Goal: Transaction & Acquisition: Purchase product/service

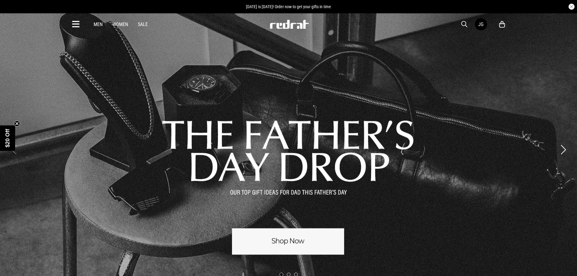
click at [502, 25] on icon at bounding box center [502, 25] width 6 height 8
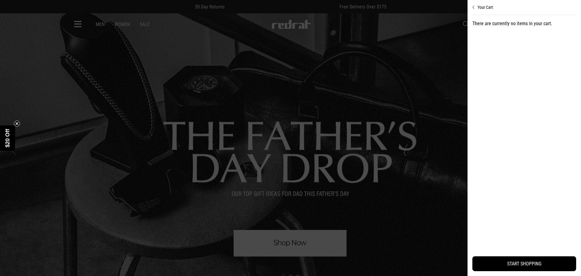
click at [379, 192] on div at bounding box center [290, 138] width 581 height 276
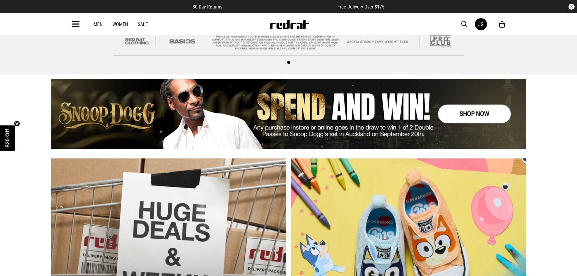
scroll to position [484, 0]
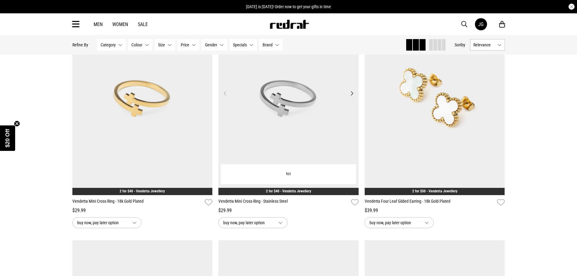
click at [293, 137] on img at bounding box center [288, 97] width 140 height 196
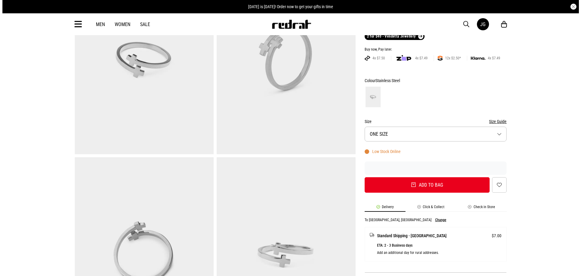
scroll to position [212, 0]
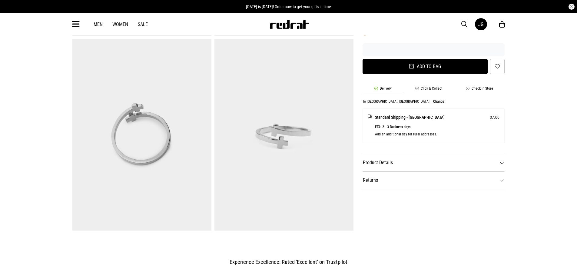
click at [428, 71] on button "Add to bag" at bounding box center [424, 66] width 125 height 15
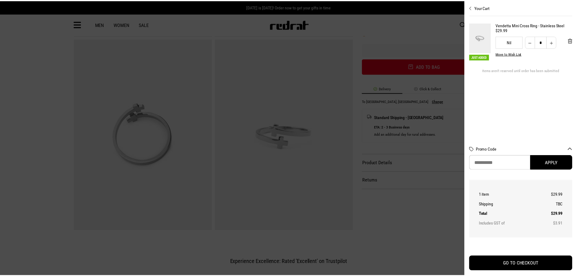
scroll to position [0, 0]
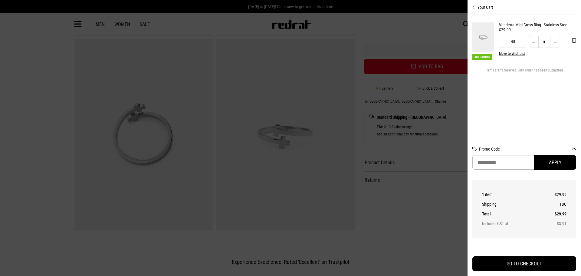
click at [257, 215] on div at bounding box center [290, 138] width 581 height 276
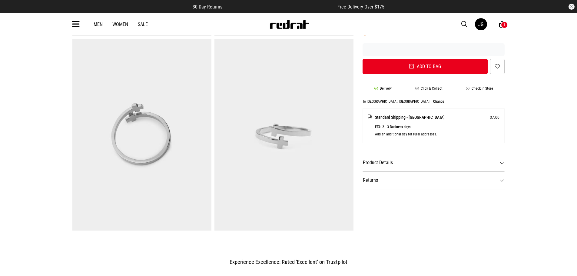
click at [500, 23] on icon at bounding box center [502, 25] width 6 height 8
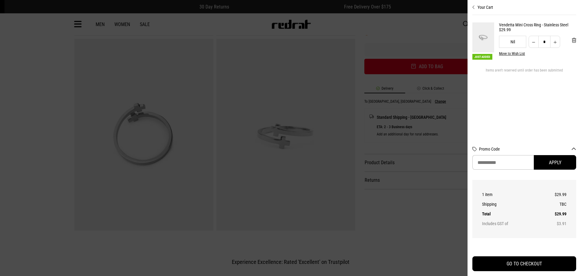
click at [373, 220] on div at bounding box center [290, 138] width 581 height 276
